Goal: Task Accomplishment & Management: Use online tool/utility

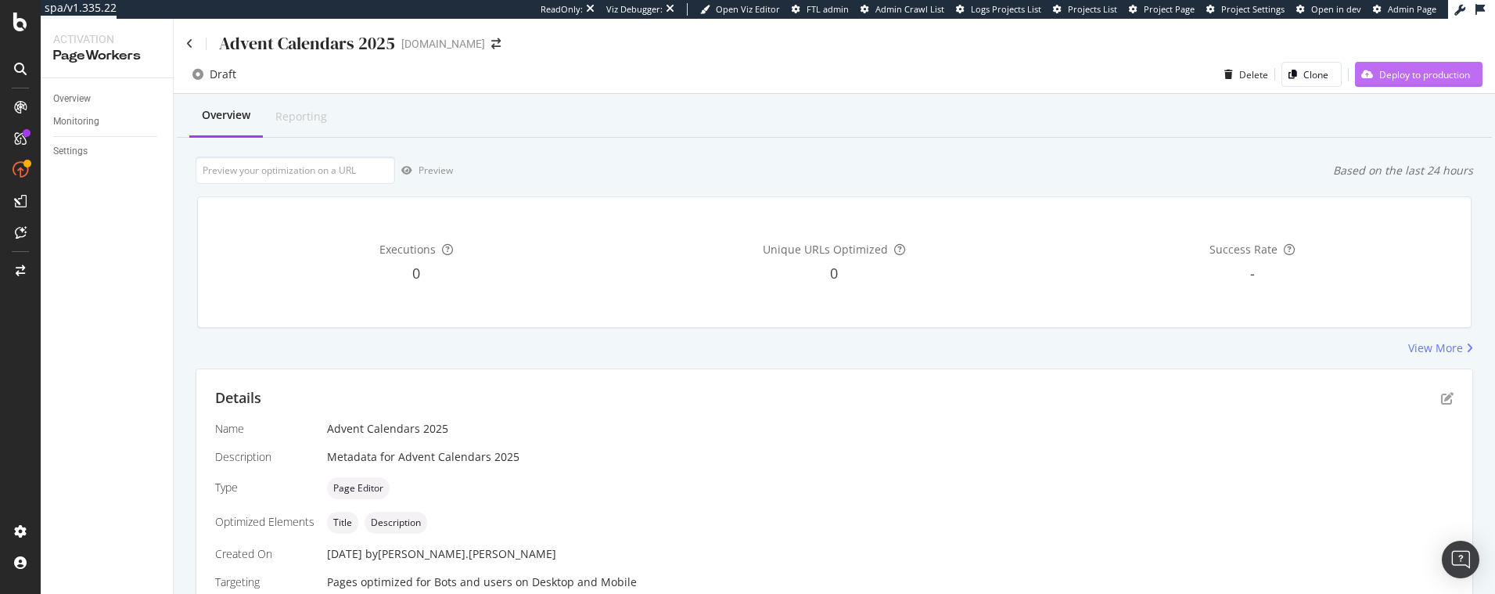
click at [1414, 72] on div "Deploy to production" at bounding box center [1424, 74] width 91 height 13
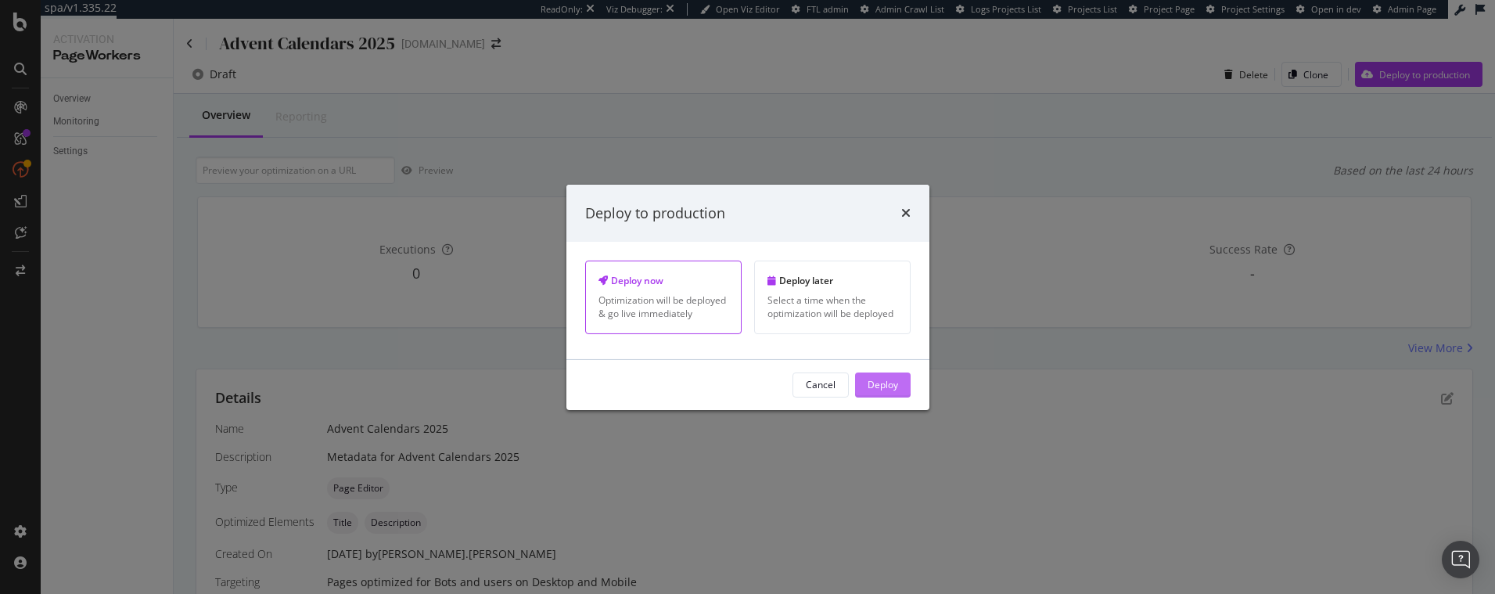
click at [860, 380] on button "Deploy" at bounding box center [883, 384] width 56 height 25
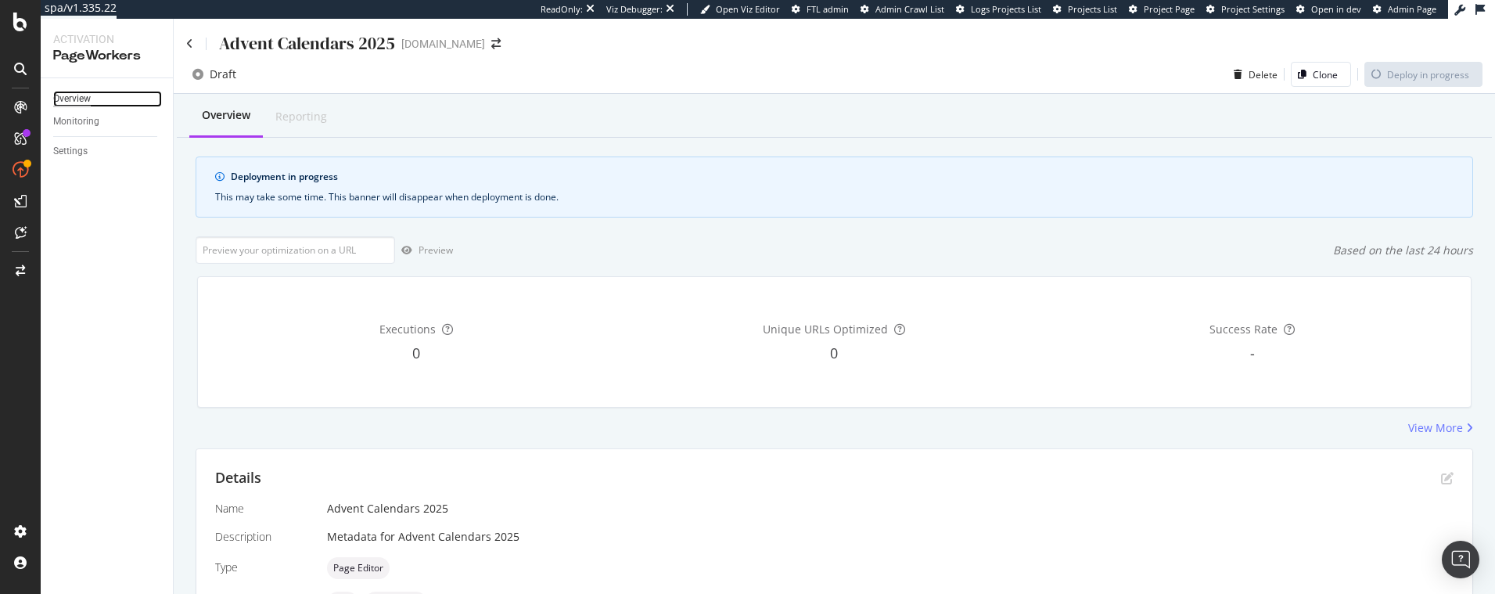
click at [88, 97] on div "Overview" at bounding box center [72, 99] width 38 height 16
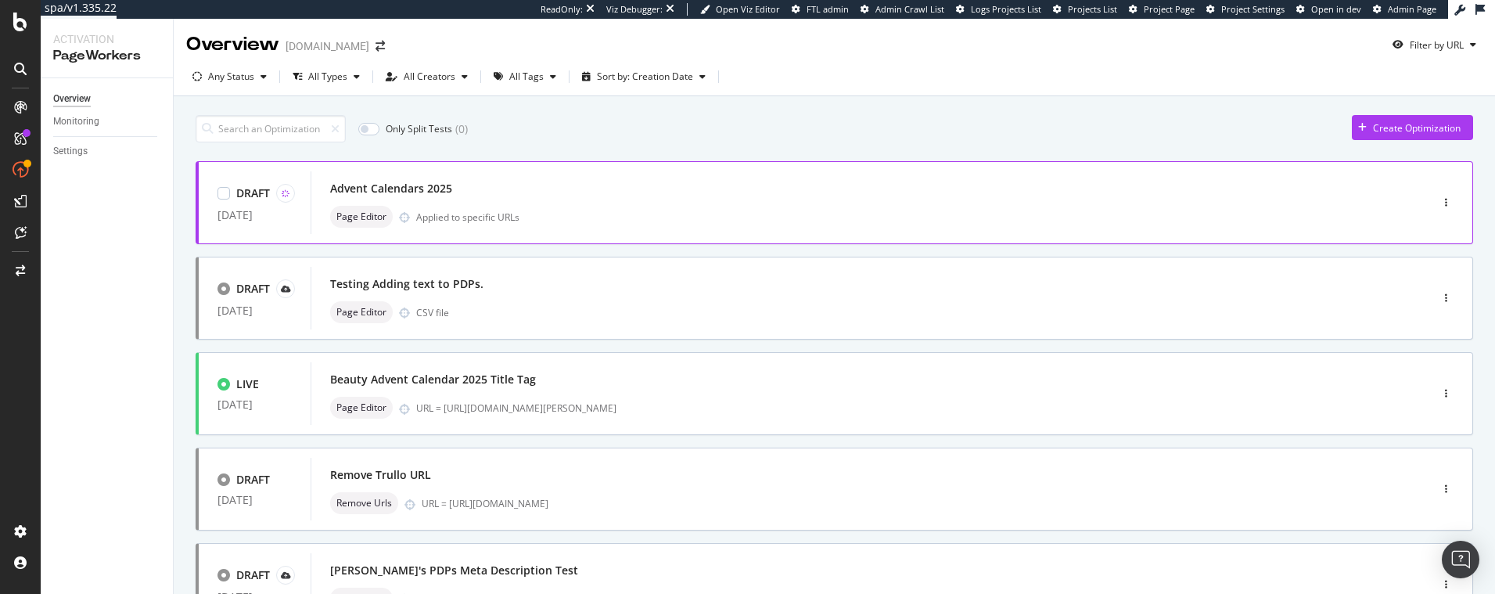
click at [519, 192] on div "Advent Calendars 2025" at bounding box center [846, 189] width 1033 height 22
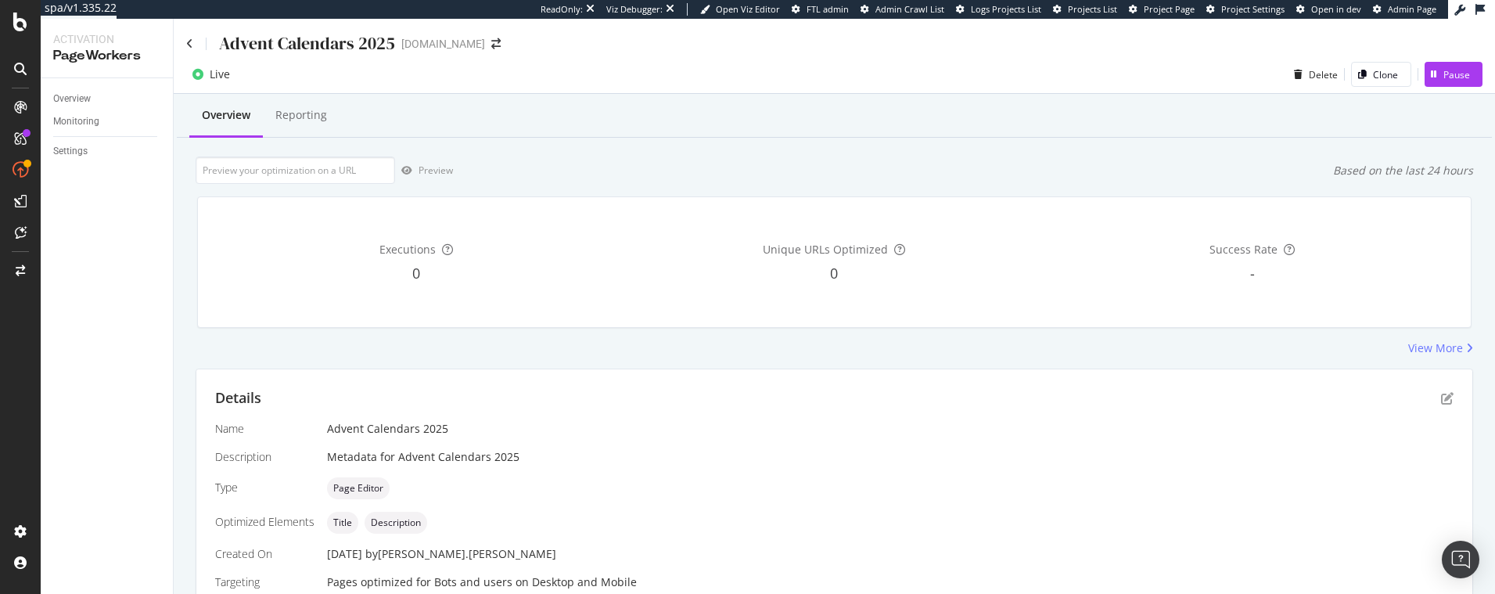
scroll to position [269, 0]
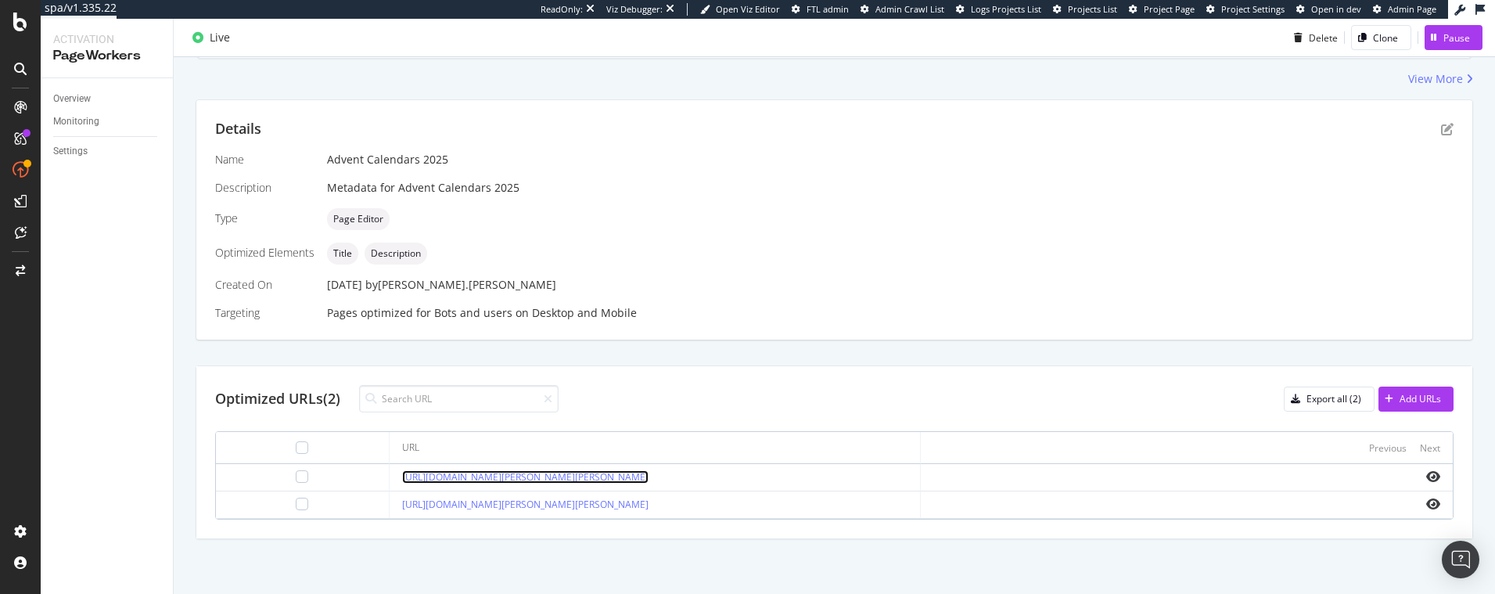
click at [649, 473] on link "[URL][DOMAIN_NAME][PERSON_NAME][PERSON_NAME]" at bounding box center [525, 476] width 246 height 13
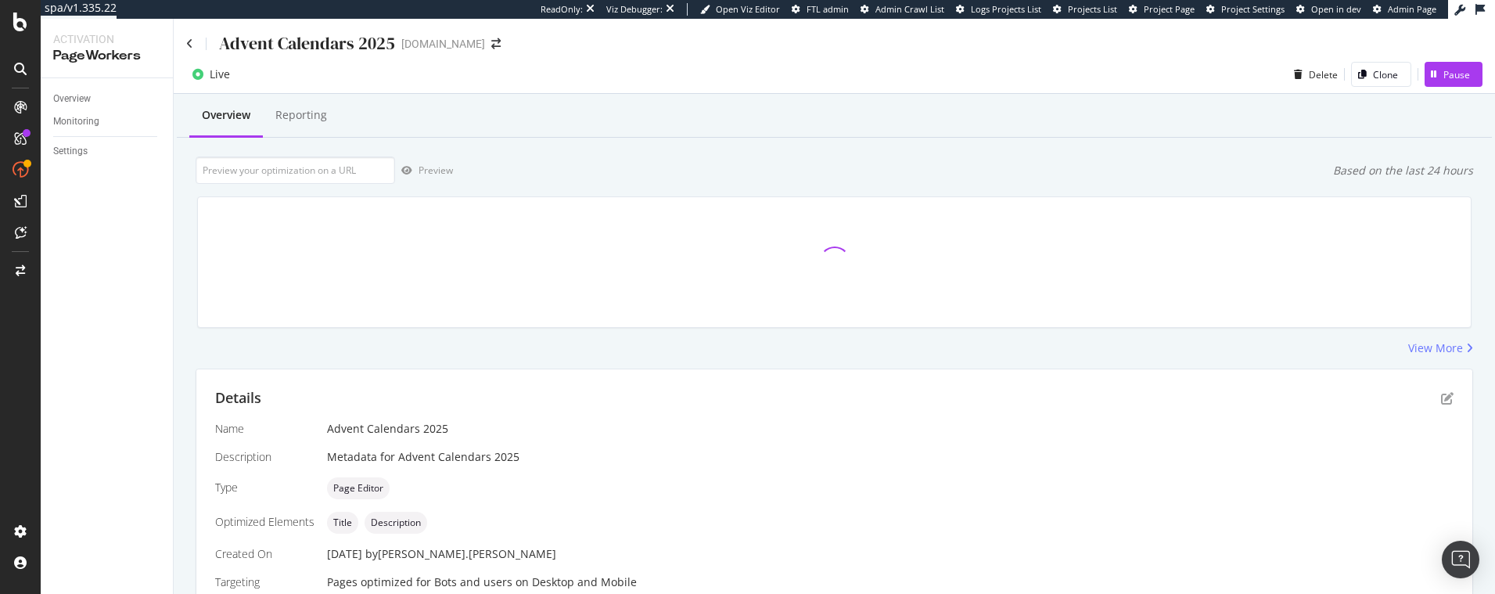
scroll to position [269, 0]
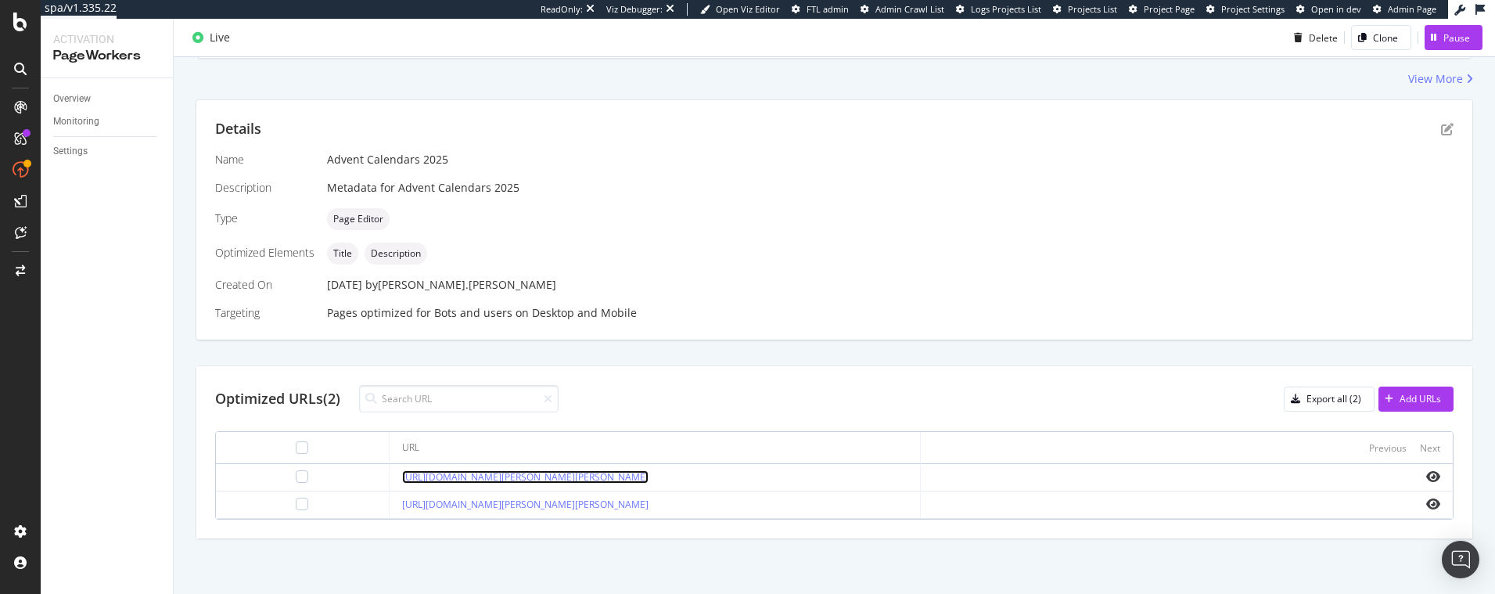
click at [575, 481] on link "[URL][DOMAIN_NAME][PERSON_NAME][PERSON_NAME]" at bounding box center [525, 476] width 246 height 13
click at [552, 502] on link "[URL][DOMAIN_NAME][PERSON_NAME][PERSON_NAME]" at bounding box center [525, 504] width 246 height 13
click at [296, 472] on div at bounding box center [302, 476] width 13 height 13
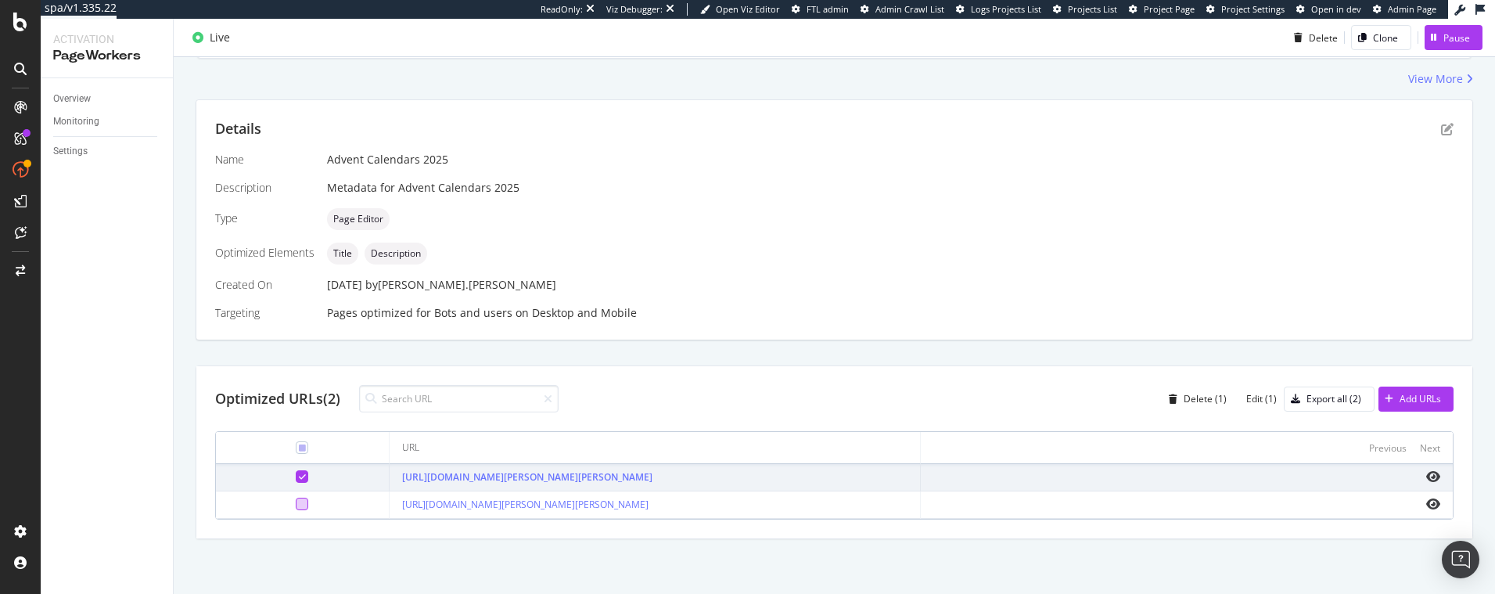
click at [296, 505] on div at bounding box center [302, 504] width 13 height 13
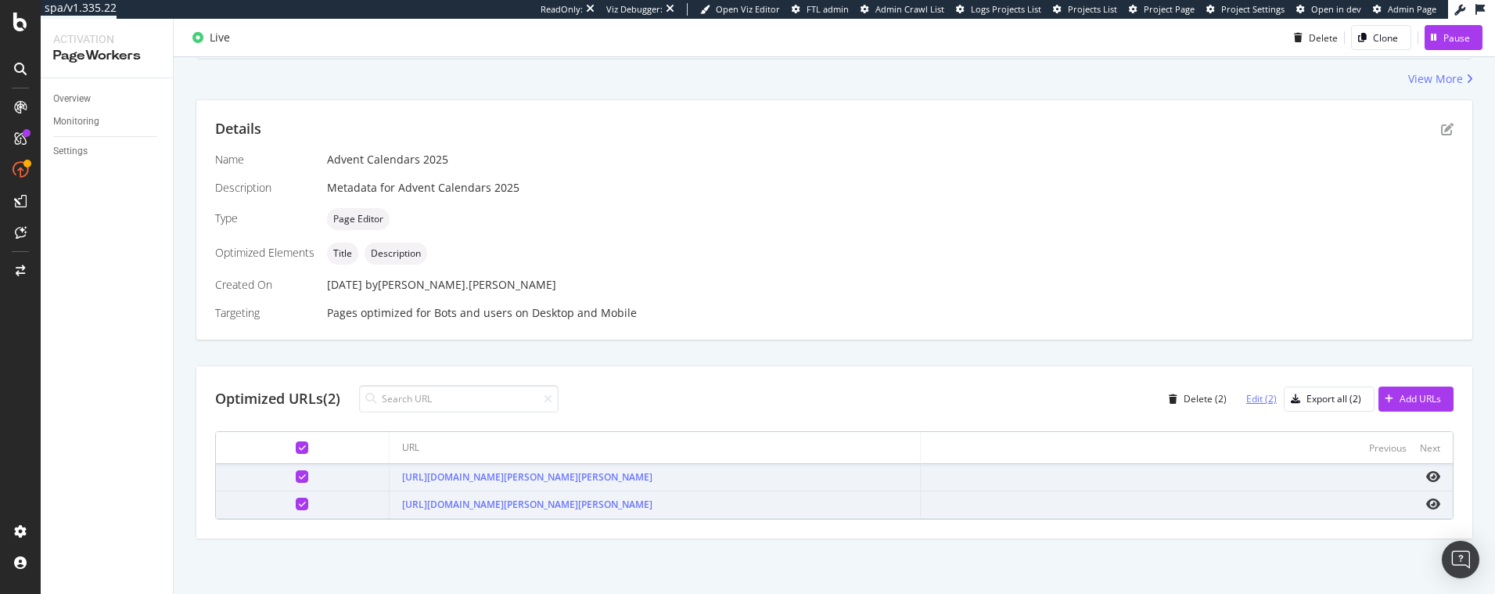
click at [1265, 403] on div "Edit (2)" at bounding box center [1261, 398] width 31 height 13
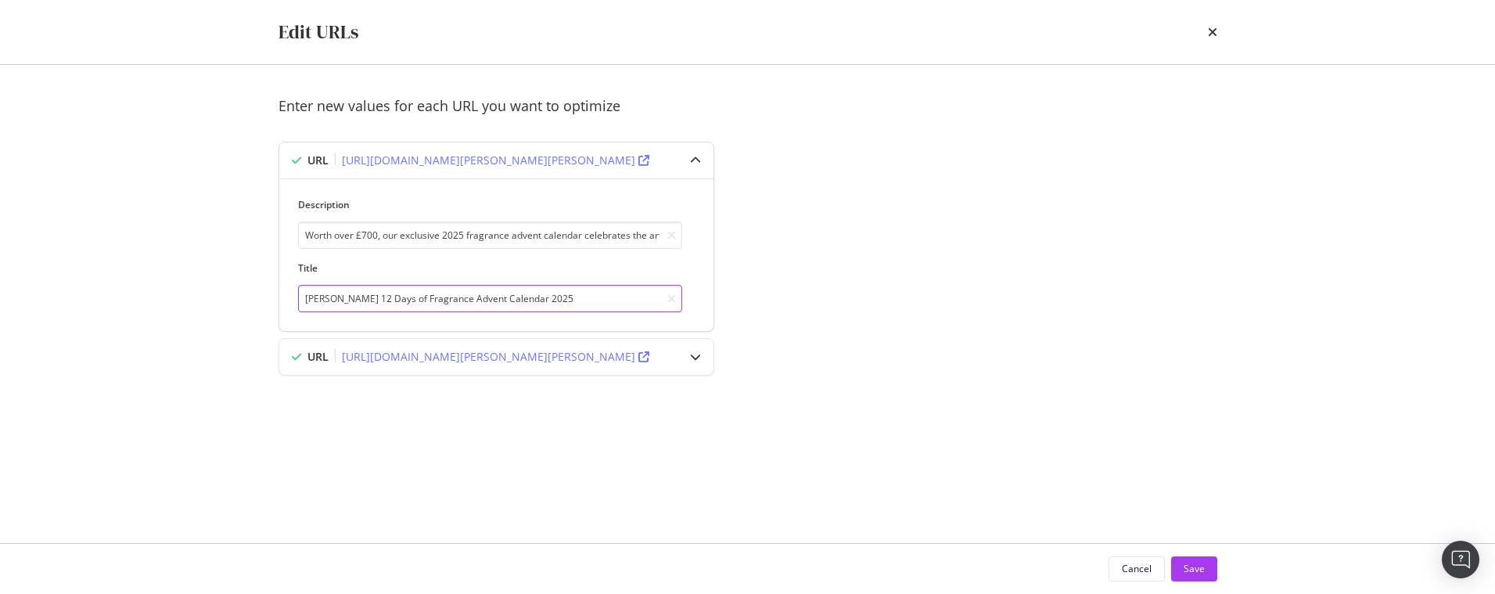
click at [584, 298] on input "HARVEY NICHOLS 12 Days of Fragrance Advent Calendar 2025" at bounding box center [490, 298] width 384 height 27
drag, startPoint x: 574, startPoint y: 301, endPoint x: 652, endPoint y: 301, distance: 78.2
click at [652, 301] on input "HARVEY NICHOLS 12 Days of Fragrance Advent Calendar 2025 | Harvey Nichols" at bounding box center [490, 298] width 384 height 27
type input "HARVEY NICHOLS 12 Days of Fragrance Advent Calendar 2025 | Harvey Nichols"
click at [693, 357] on icon "modal" at bounding box center [695, 356] width 11 height 11
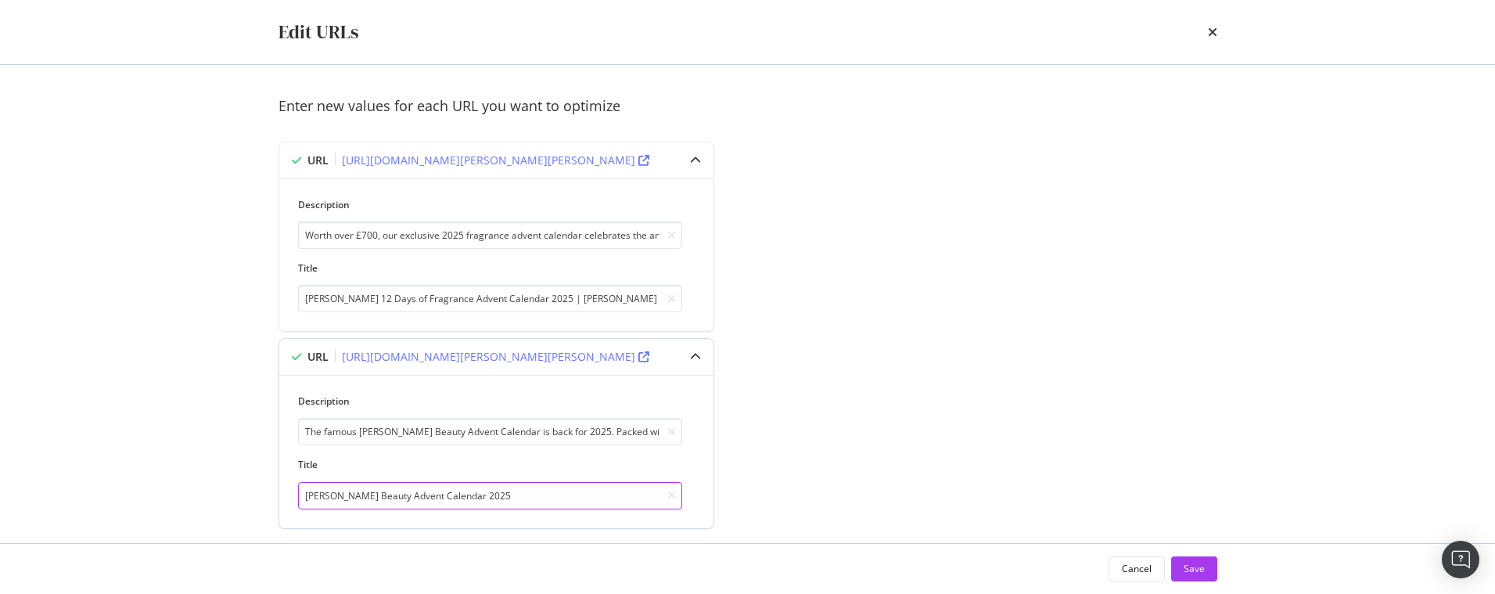
click at [527, 488] on input "HARVEY NICHOLS Beauty Advent Calendar 2025" at bounding box center [490, 495] width 384 height 27
paste input "| Harvey Nichols"
type input "HARVEY NICHOLS Beauty Advent Calendar 2025 | Harvey Nichols"
click at [1184, 564] on div "Save" at bounding box center [1194, 568] width 21 height 13
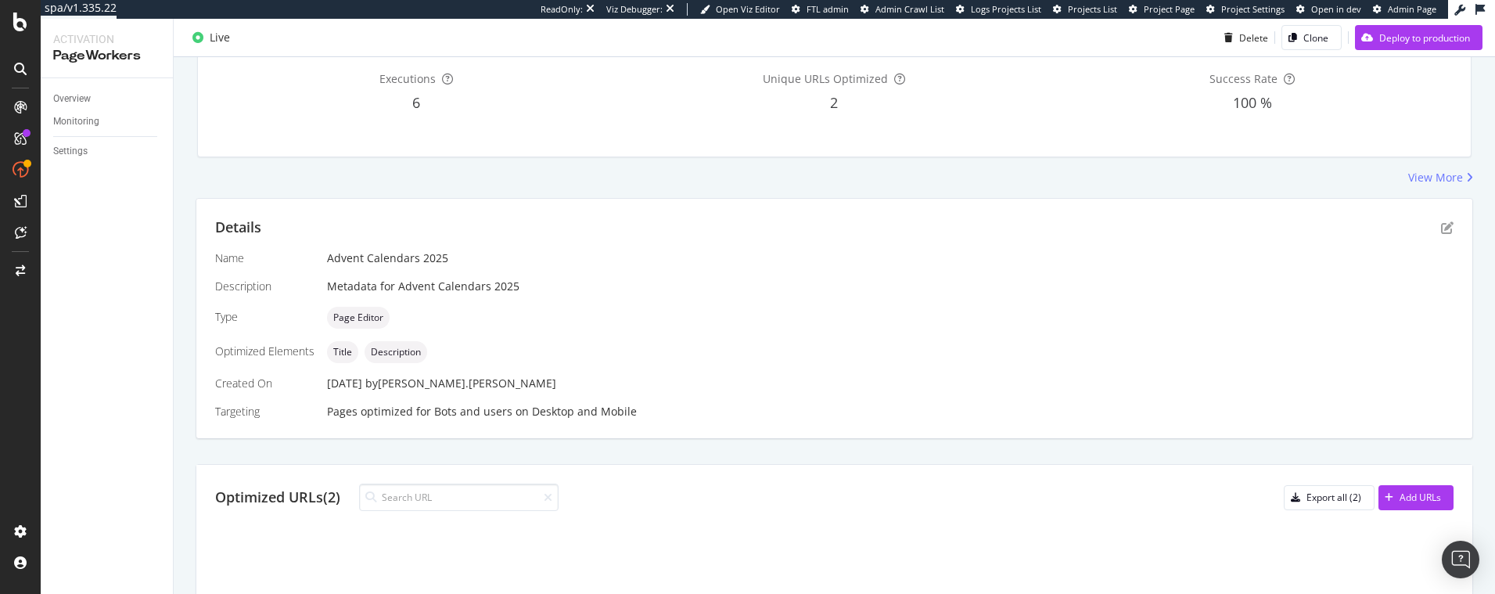
scroll to position [368, 0]
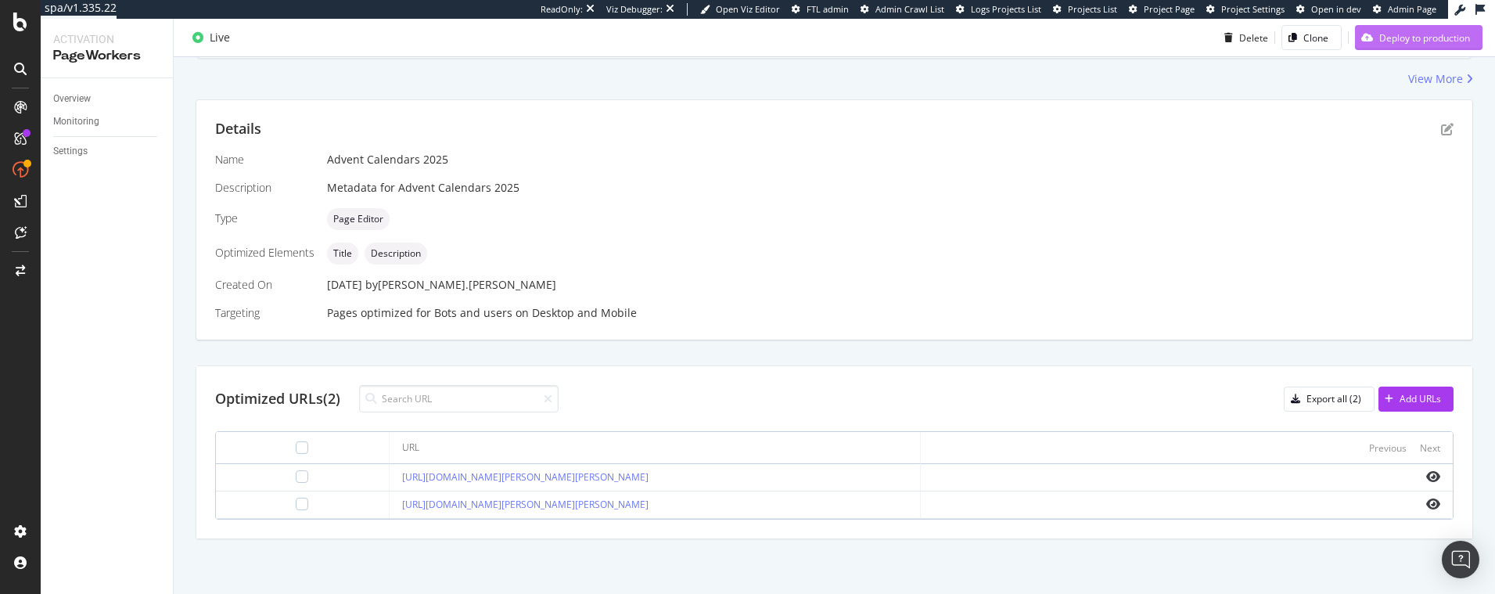
click at [1383, 42] on div "Deploy to production" at bounding box center [1424, 37] width 91 height 13
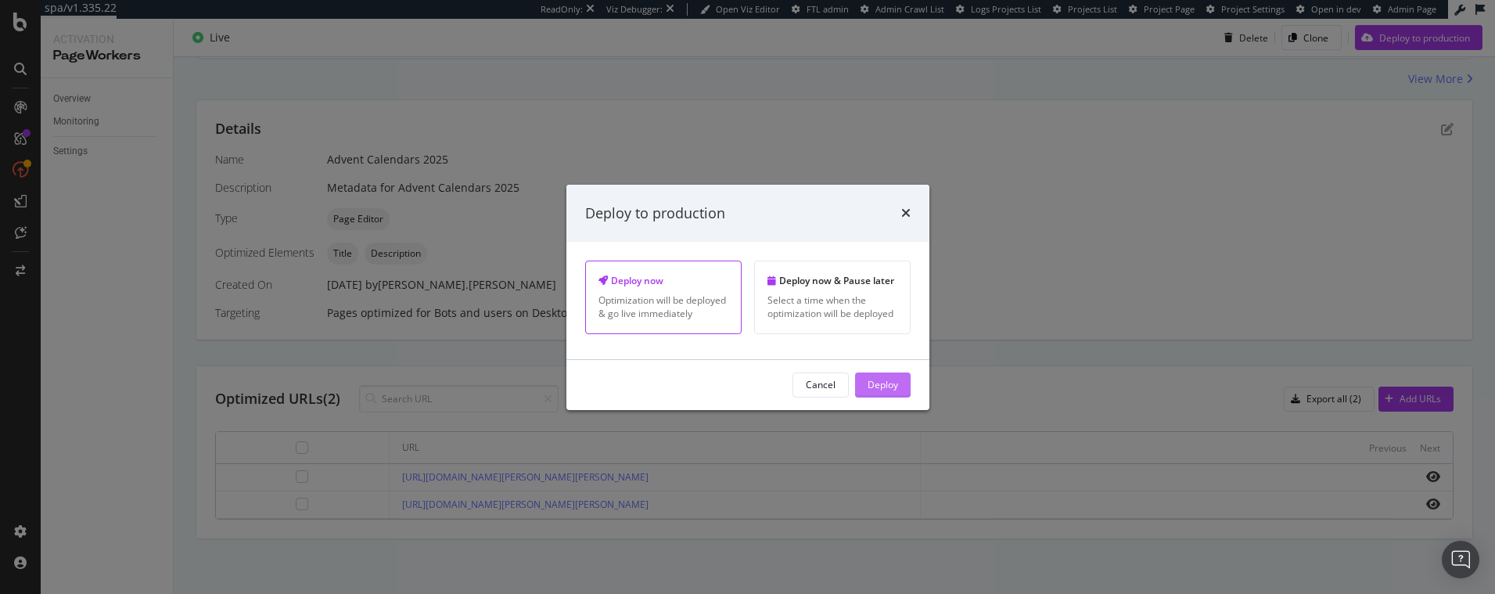
click at [890, 386] on div "Deploy" at bounding box center [883, 384] width 31 height 13
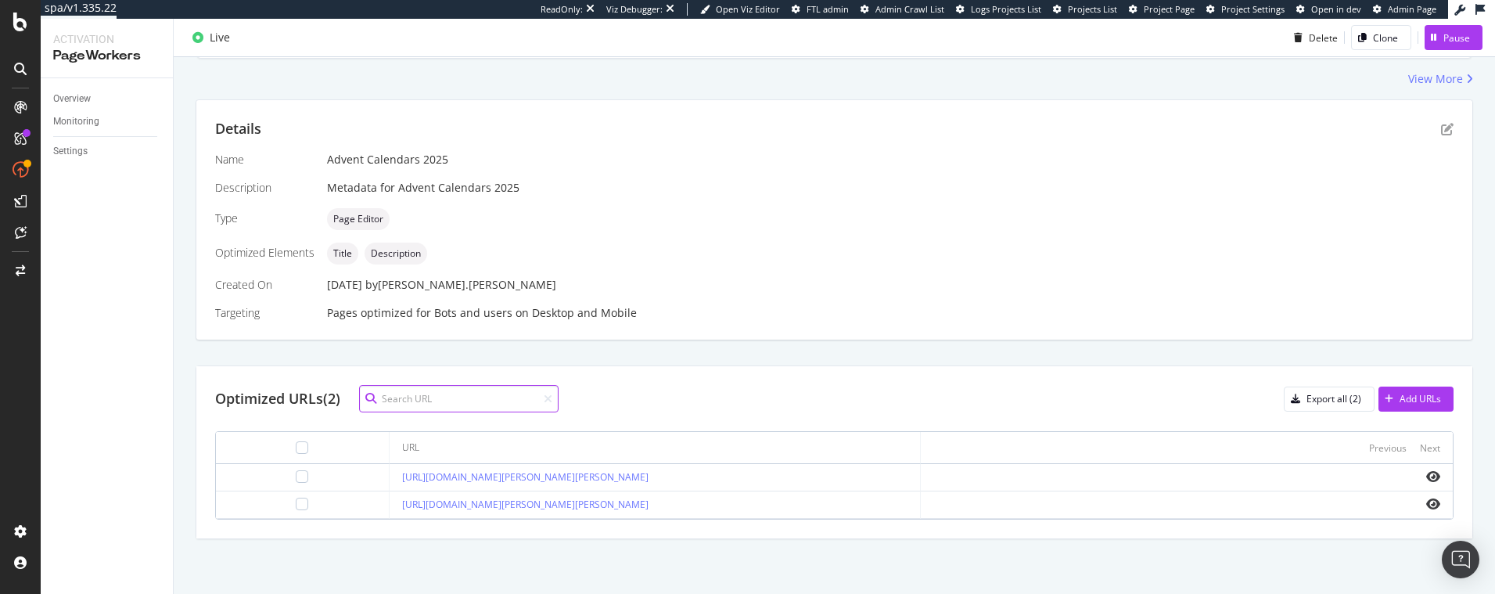
scroll to position [269, 0]
